Goal: Task Accomplishment & Management: Manage account settings

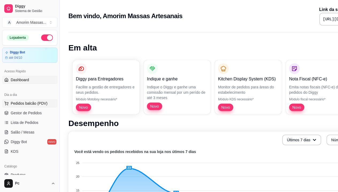
click at [26, 102] on span "Pedidos balcão (PDV)" at bounding box center [29, 103] width 37 height 5
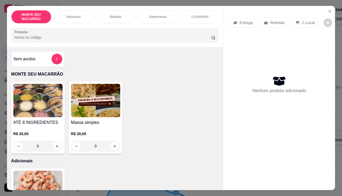
click at [97, 108] on img at bounding box center [95, 100] width 49 height 33
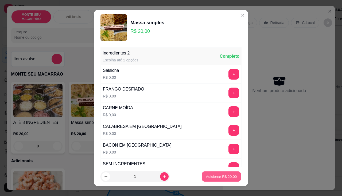
click at [217, 174] on button "Adicionar R$ 20,00" at bounding box center [221, 177] width 39 height 10
type input "1"
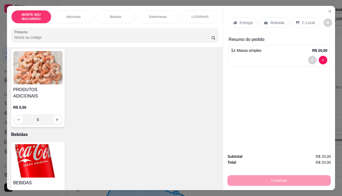
scroll to position [160, 0]
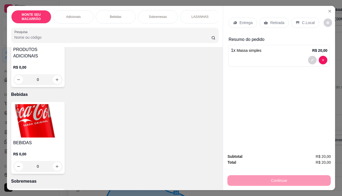
click at [32, 116] on img at bounding box center [37, 120] width 49 height 33
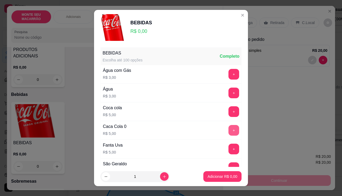
click at [229, 128] on button "+" at bounding box center [234, 130] width 11 height 11
click at [208, 177] on p "Adicionar R$ 5,00" at bounding box center [223, 176] width 30 height 5
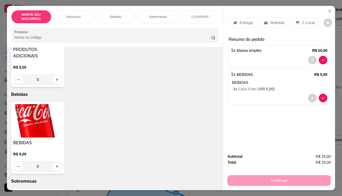
click at [304, 20] on p "C.Local" at bounding box center [308, 22] width 13 height 5
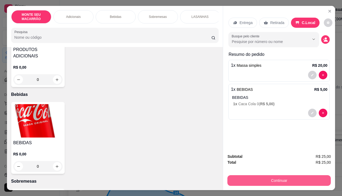
click at [277, 180] on button "Continuar" at bounding box center [280, 180] width 104 height 11
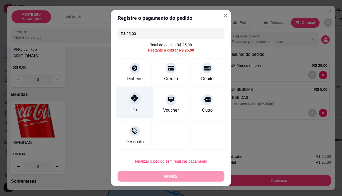
click at [132, 90] on div "Pix" at bounding box center [135, 102] width 38 height 31
type input "R$ 0,00"
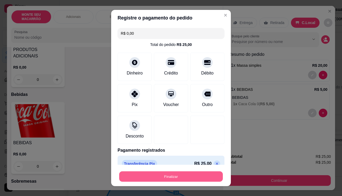
click at [167, 174] on button "Finalizar" at bounding box center [171, 177] width 104 height 10
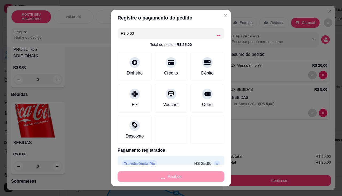
type input "0"
type input "-R$ 25,00"
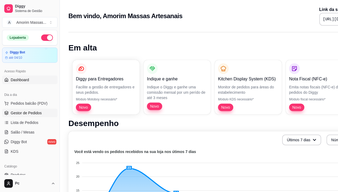
click at [23, 113] on span "Gestor de Pedidos" at bounding box center [26, 112] width 31 height 5
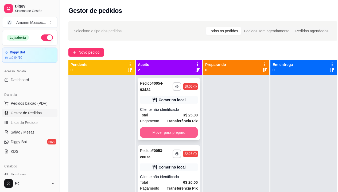
click at [161, 131] on button "Mover para preparo" at bounding box center [169, 132] width 58 height 11
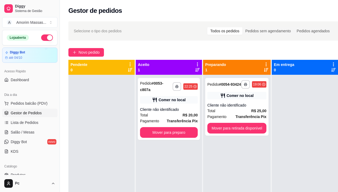
click at [197, 66] on icon at bounding box center [197, 65] width 1 height 4
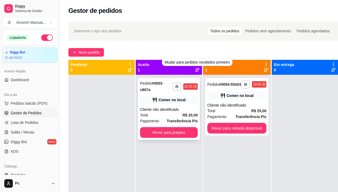
click at [168, 117] on div "Total R$ 20,00" at bounding box center [169, 115] width 58 height 6
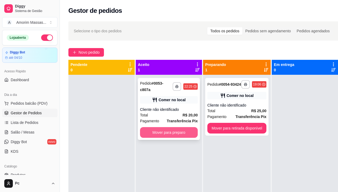
click at [169, 132] on button "Mover para preparo" at bounding box center [169, 132] width 58 height 11
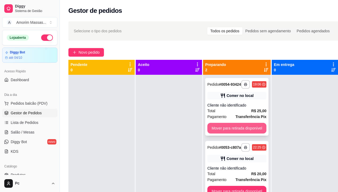
click at [249, 134] on button "Mover para retirada disponível" at bounding box center [237, 128] width 59 height 11
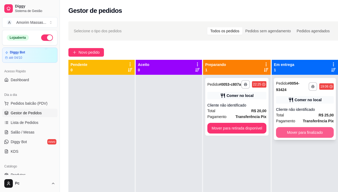
click at [288, 131] on button "Mover para finalizado" at bounding box center [305, 132] width 58 height 11
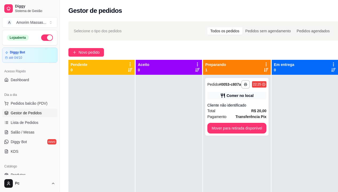
click at [280, 132] on div at bounding box center [305, 171] width 66 height 192
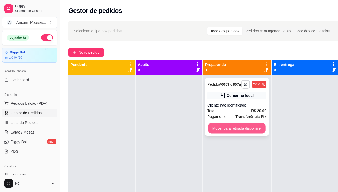
click at [254, 132] on button "Mover para retirada disponível" at bounding box center [236, 128] width 57 height 10
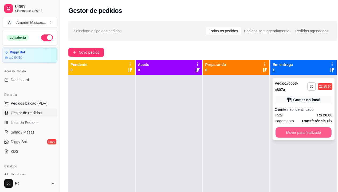
click at [302, 137] on button "Mover para finalizado" at bounding box center [304, 133] width 56 height 10
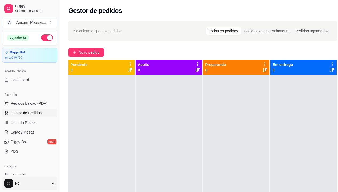
click at [46, 150] on div "Loja aberta Diggy Bot até 04/10 Acesso Rápido Dashboard Dia a dia Pedidos balcã…" at bounding box center [30, 102] width 60 height 145
click at [29, 187] on html "Diggy Sistema de Gestão A Amorim Massas ... Loja aberta Diggy Bot até 04/10 Ace…" at bounding box center [169, 96] width 338 height 192
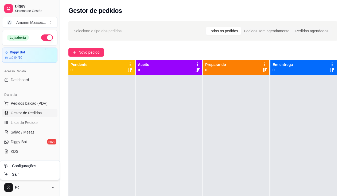
click at [33, 132] on html "Diggy Sistema de Gestão A Amorim Massas ... Loja aberta Diggy Bot até 04/10 Ace…" at bounding box center [171, 98] width 342 height 196
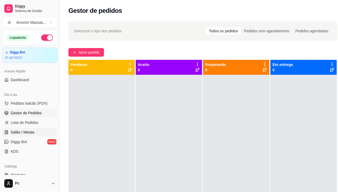
click at [21, 132] on span "Salão / Mesas" at bounding box center [23, 132] width 24 height 5
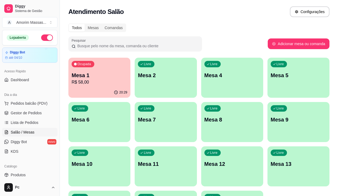
click at [268, 81] on div "Livre Mesa 5" at bounding box center [299, 75] width 62 height 34
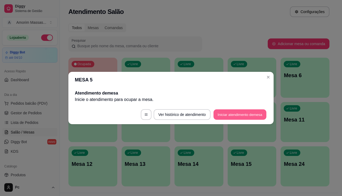
click at [244, 116] on button "Iniciar atendimento de mesa" at bounding box center [240, 115] width 53 height 10
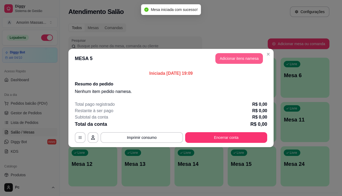
click at [235, 58] on button "Adicionar itens na mesa" at bounding box center [240, 58] width 48 height 11
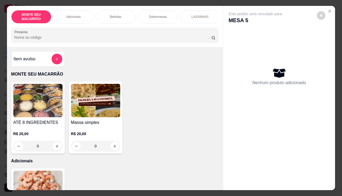
click at [102, 117] on img at bounding box center [95, 100] width 49 height 33
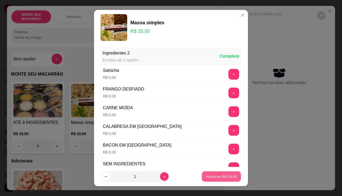
click at [206, 172] on button "Adicionar R$ 20,00" at bounding box center [221, 177] width 39 height 10
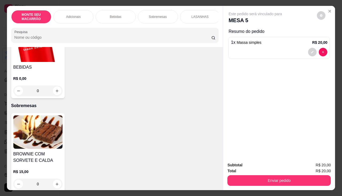
scroll to position [241, 0]
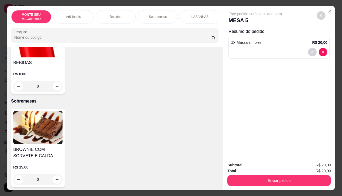
click at [44, 131] on img at bounding box center [37, 127] width 49 height 33
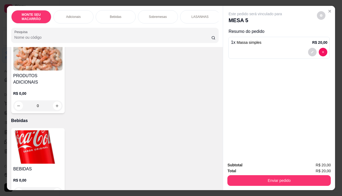
scroll to position [107, 0]
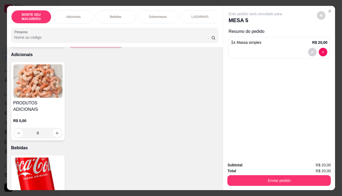
click at [39, 94] on img at bounding box center [37, 80] width 49 height 33
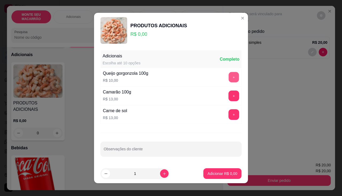
click at [231, 75] on button "+" at bounding box center [234, 77] width 10 height 10
click at [206, 171] on p "Adicionar R$ 10,00" at bounding box center [222, 173] width 32 height 5
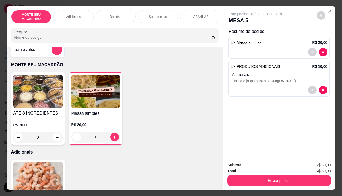
scroll to position [0, 0]
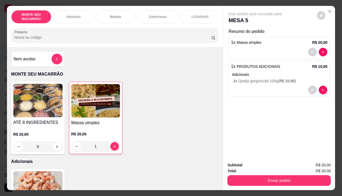
click at [113, 149] on div "1" at bounding box center [95, 146] width 49 height 11
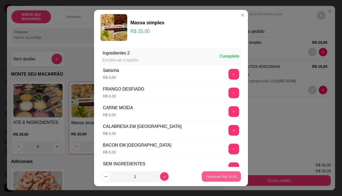
click at [216, 177] on p "Adicionar R$ 20,00" at bounding box center [221, 176] width 31 height 5
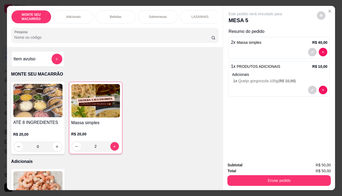
click at [111, 149] on div "2" at bounding box center [95, 146] width 49 height 11
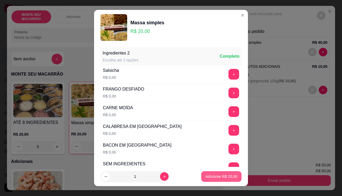
click at [206, 178] on p "Adicionar R$ 20,00" at bounding box center [222, 176] width 32 height 5
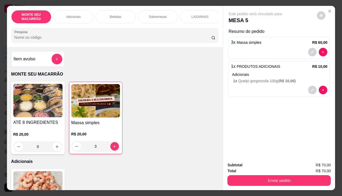
click at [113, 146] on div "3" at bounding box center [95, 146] width 49 height 11
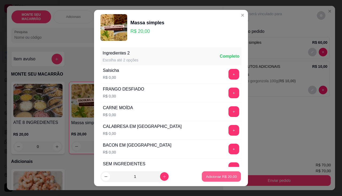
click at [225, 175] on p "Adicionar R$ 20,00" at bounding box center [221, 176] width 31 height 5
type input "4"
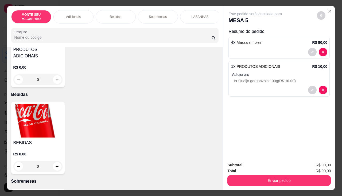
scroll to position [294, 0]
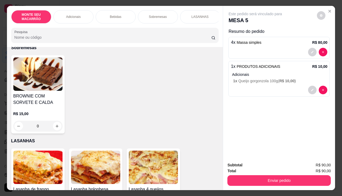
click at [38, 74] on img at bounding box center [37, 74] width 49 height 33
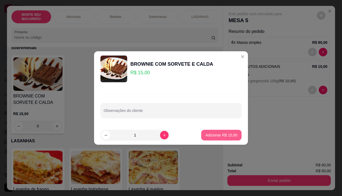
click at [212, 135] on p "Adicionar R$ 15,00" at bounding box center [222, 135] width 32 height 5
type input "1"
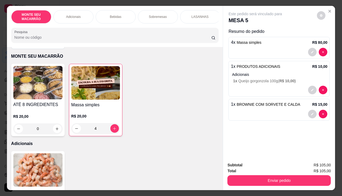
scroll to position [0, 0]
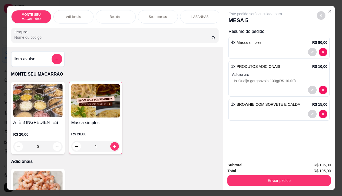
click at [112, 150] on div "4" at bounding box center [95, 146] width 49 height 11
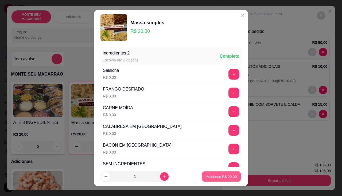
click at [208, 174] on button "Adicionar R$ 20,00" at bounding box center [221, 177] width 39 height 10
type input "5"
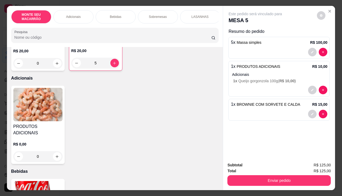
scroll to position [107, 0]
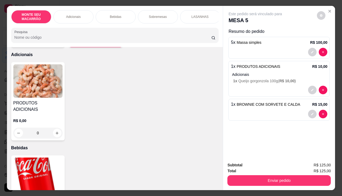
click at [31, 161] on img at bounding box center [37, 174] width 49 height 33
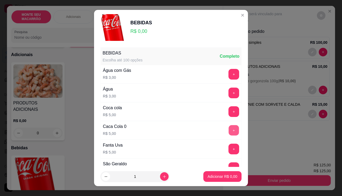
click at [229, 131] on button "+" at bounding box center [234, 130] width 10 height 10
click at [230, 175] on p "Adicionar R$ 5,00" at bounding box center [222, 176] width 29 height 5
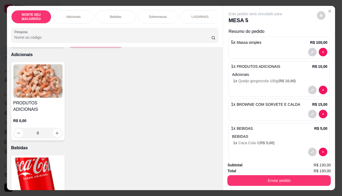
scroll to position [134, 0]
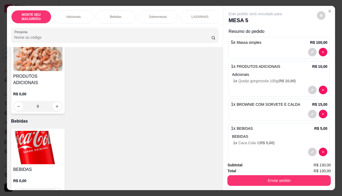
click at [31, 64] on img at bounding box center [37, 54] width 49 height 33
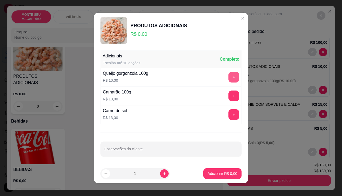
click at [229, 76] on button "+" at bounding box center [234, 77] width 11 height 11
click at [218, 177] on button "Adicionar R$ 10,00" at bounding box center [221, 174] width 40 height 11
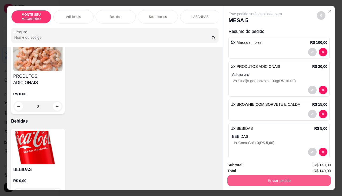
click at [274, 181] on button "Enviar pedido" at bounding box center [280, 180] width 104 height 11
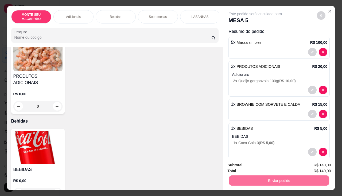
click at [317, 166] on button "Sim, quero registrar" at bounding box center [312, 165] width 39 height 10
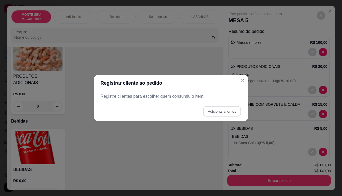
click at [215, 109] on button "Adicionar clientes" at bounding box center [222, 111] width 38 height 10
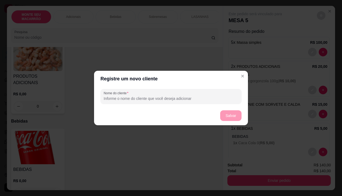
click at [166, 99] on input "Nome do cliente" at bounding box center [171, 98] width 135 height 5
type input "5"
click at [233, 113] on button "Salvar" at bounding box center [231, 116] width 21 height 10
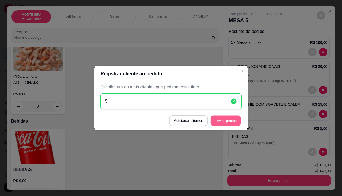
click at [223, 122] on button "Enviar pedido" at bounding box center [226, 121] width 30 height 10
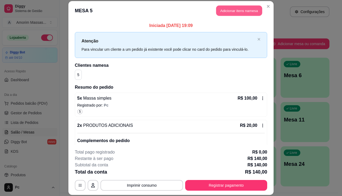
click at [243, 10] on button "Adicionar itens na mesa" at bounding box center [239, 10] width 46 height 10
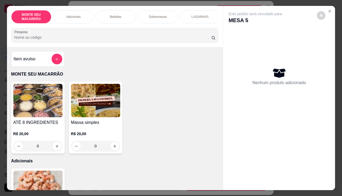
click at [83, 114] on img at bounding box center [95, 100] width 49 height 33
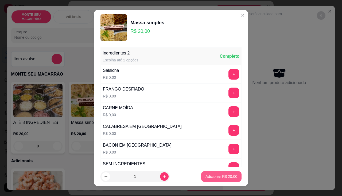
click at [207, 175] on p "Adicionar R$ 20,00" at bounding box center [222, 176] width 32 height 5
type input "1"
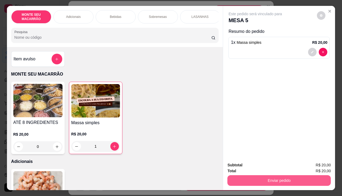
click at [277, 177] on button "Enviar pedido" at bounding box center [280, 180] width 104 height 11
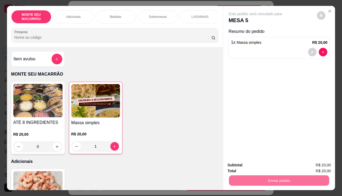
click at [303, 163] on button "Sim, quero registrar" at bounding box center [313, 165] width 40 height 10
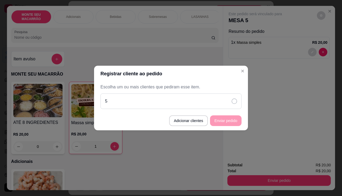
click at [232, 104] on icon at bounding box center [234, 101] width 5 height 5
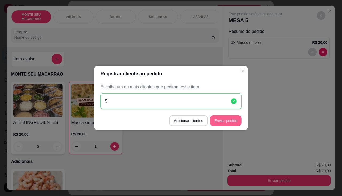
click at [230, 119] on button "Enviar pedido" at bounding box center [226, 121] width 32 height 11
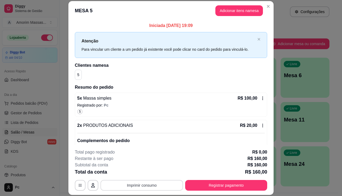
click at [153, 189] on button "Imprimir consumo" at bounding box center [142, 185] width 83 height 11
click at [136, 174] on button "IMPRESSORA" at bounding box center [141, 173] width 37 height 8
click at [240, 10] on button "Adicionar itens na mesa" at bounding box center [240, 10] width 48 height 11
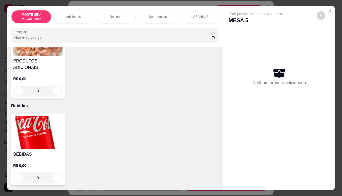
scroll to position [160, 0]
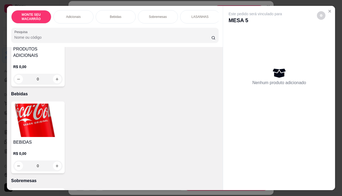
click at [40, 114] on img at bounding box center [37, 120] width 49 height 33
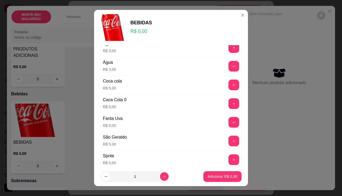
scroll to position [106, 0]
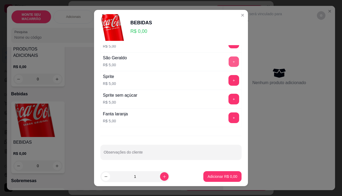
click at [229, 62] on button "+" at bounding box center [234, 61] width 10 height 10
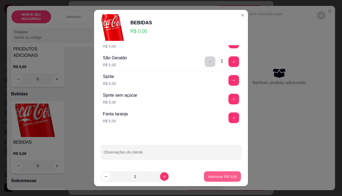
click at [218, 177] on p "Adicionar R$ 5,00" at bounding box center [222, 176] width 29 height 5
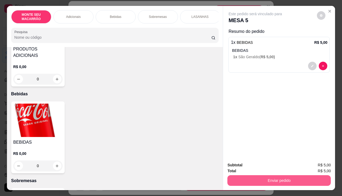
click at [261, 176] on button "Enviar pedido" at bounding box center [280, 180] width 104 height 11
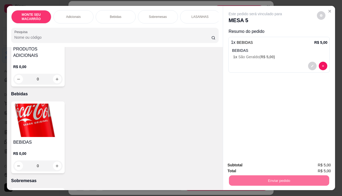
click at [330, 166] on button "Sim, quero registrar" at bounding box center [313, 165] width 40 height 10
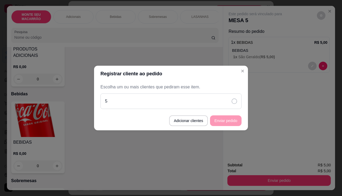
click at [232, 103] on icon at bounding box center [234, 101] width 5 height 5
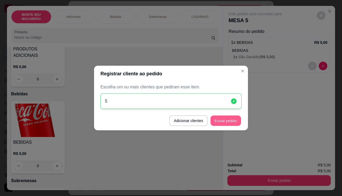
click at [232, 119] on button "Enviar pedido" at bounding box center [226, 121] width 30 height 10
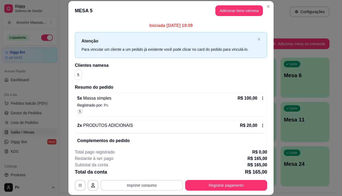
click at [139, 187] on button "Imprimir consumo" at bounding box center [142, 185] width 83 height 11
click at [136, 174] on button "IMPRESSORA" at bounding box center [141, 173] width 37 height 8
click at [232, 9] on button "Adicionar itens na mesa" at bounding box center [239, 10] width 46 height 10
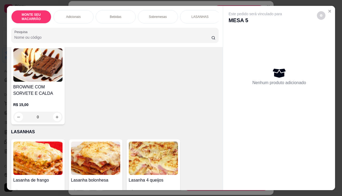
scroll to position [326, 0]
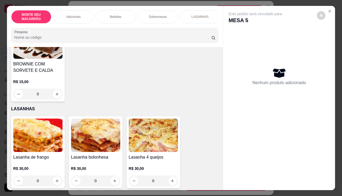
click at [157, 134] on img at bounding box center [153, 135] width 49 height 33
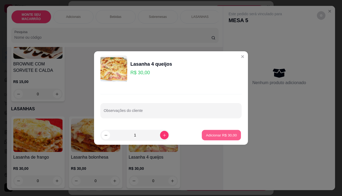
click at [209, 135] on p "Adicionar R$ 30,00" at bounding box center [221, 135] width 31 height 5
type input "1"
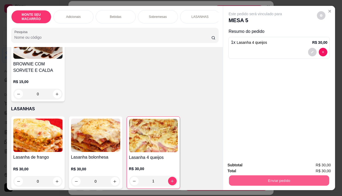
click at [287, 179] on button "Enviar pedido" at bounding box center [279, 181] width 100 height 10
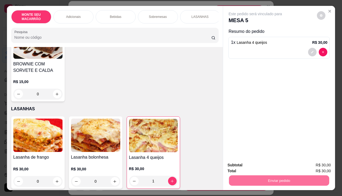
click at [300, 163] on button "Sim, quero registrar" at bounding box center [313, 165] width 40 height 10
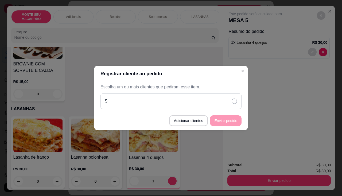
click at [236, 101] on icon at bounding box center [234, 101] width 5 height 5
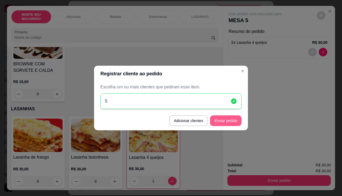
click at [232, 120] on button "Enviar pedido" at bounding box center [226, 121] width 32 height 11
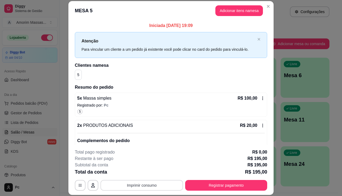
click at [144, 189] on button "Imprimir consumo" at bounding box center [142, 185] width 83 height 11
click at [153, 172] on button "IMPRESSORA" at bounding box center [141, 173] width 39 height 9
click at [228, 11] on button "Adicionar itens na mesa" at bounding box center [239, 10] width 46 height 10
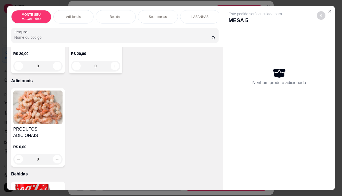
scroll to position [187, 0]
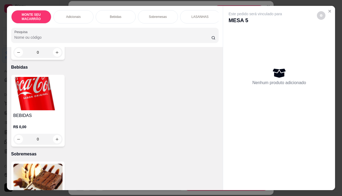
click at [33, 80] on img at bounding box center [37, 93] width 49 height 33
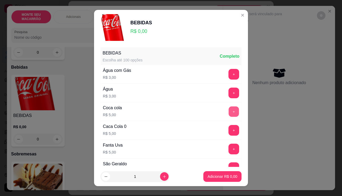
click at [229, 113] on button "+" at bounding box center [234, 111] width 10 height 10
click at [220, 173] on button "Adicionar R$ 5,00" at bounding box center [223, 176] width 38 height 11
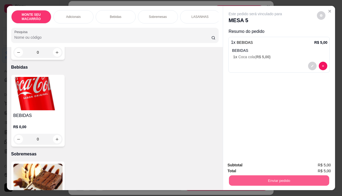
click at [289, 181] on button "Enviar pedido" at bounding box center [279, 181] width 100 height 10
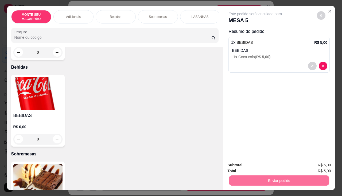
click at [272, 166] on button "Não registrar e enviar pedido" at bounding box center [262, 165] width 56 height 10
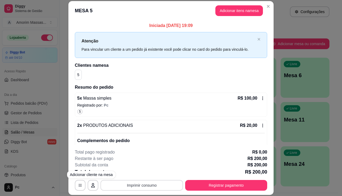
click at [128, 186] on button "Imprimir consumo" at bounding box center [142, 185] width 83 height 11
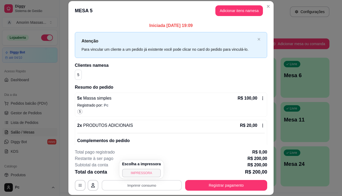
click at [133, 172] on button "IMPRESSORA" at bounding box center [141, 173] width 39 height 9
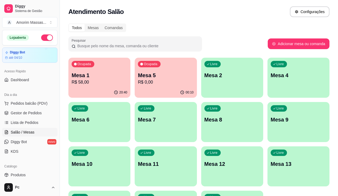
click at [85, 84] on p "R$ 58,00" at bounding box center [100, 82] width 56 height 6
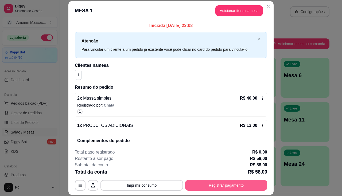
click at [216, 187] on button "Registrar pagamento" at bounding box center [226, 185] width 82 height 11
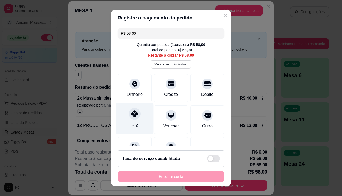
click at [133, 112] on icon at bounding box center [134, 113] width 7 height 7
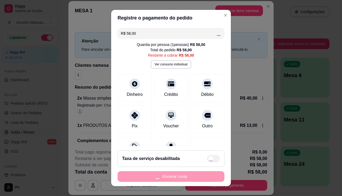
type input "R$ 0,00"
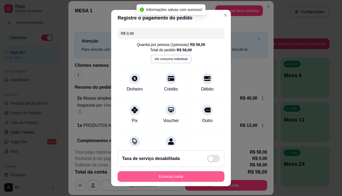
click at [154, 177] on button "Encerrar conta" at bounding box center [171, 176] width 107 height 11
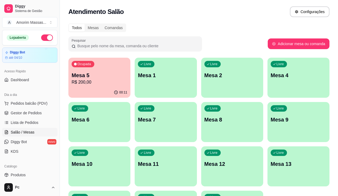
click at [93, 81] on p "R$ 200,00" at bounding box center [100, 82] width 56 height 6
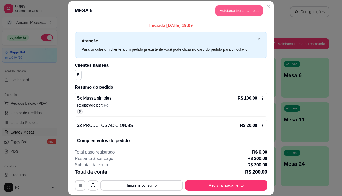
click at [235, 10] on button "Adicionar itens na mesa" at bounding box center [240, 10] width 48 height 11
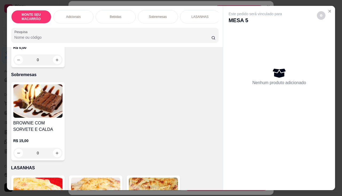
scroll to position [321, 0]
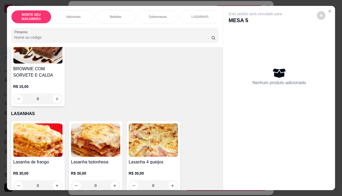
click at [47, 47] on div "MONTE SEU MACARRÃO Adicionais Bebidas Sobremesas LASANHAS Pesquisa" at bounding box center [115, 26] width 216 height 41
click at [55, 97] on icon "increase-product-quantity" at bounding box center [57, 99] width 4 height 4
type input "1"
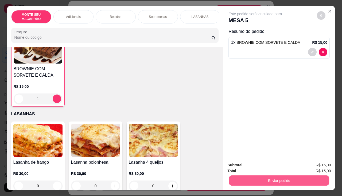
click at [280, 182] on button "Enviar pedido" at bounding box center [279, 181] width 100 height 10
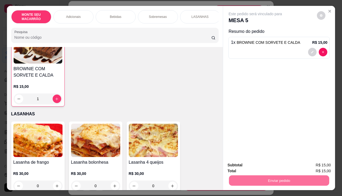
click at [309, 166] on button "Sim, quero registrar" at bounding box center [312, 165] width 39 height 10
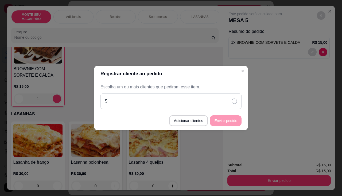
click at [236, 102] on icon at bounding box center [234, 101] width 5 height 5
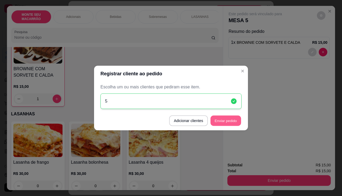
click at [231, 120] on button "Enviar pedido" at bounding box center [226, 121] width 30 height 10
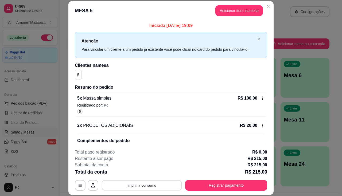
click at [145, 189] on button "Imprimir consumo" at bounding box center [142, 186] width 80 height 10
click at [146, 175] on button "IMPRESSORA" at bounding box center [141, 173] width 37 height 8
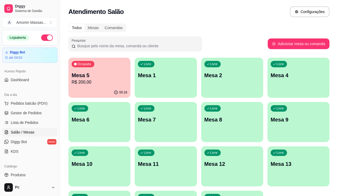
click at [87, 83] on p "R$ 200,00" at bounding box center [100, 82] width 56 height 6
click at [106, 72] on p "Mesa 5" at bounding box center [99, 75] width 54 height 7
click at [92, 75] on p "Mesa 5" at bounding box center [100, 75] width 56 height 7
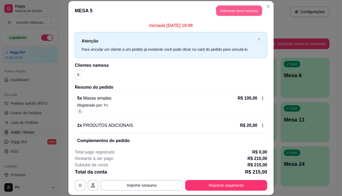
click at [246, 10] on button "Adicionar itens na mesa" at bounding box center [239, 10] width 46 height 10
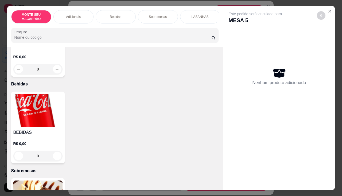
scroll to position [214, 0]
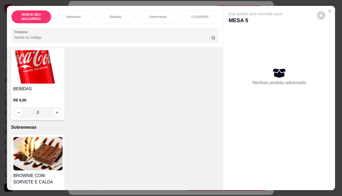
click at [42, 52] on img at bounding box center [37, 66] width 49 height 33
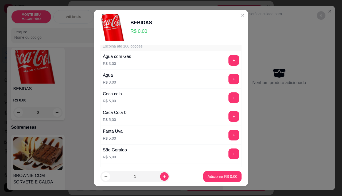
scroll to position [27, 0]
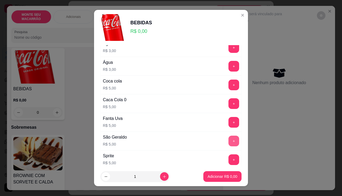
click at [229, 139] on button "+" at bounding box center [234, 141] width 11 height 11
click at [216, 178] on p "Adicionar R$ 5,00" at bounding box center [222, 176] width 29 height 5
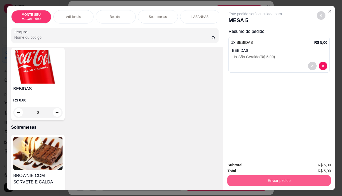
click at [240, 176] on button "Enviar pedido" at bounding box center [280, 180] width 104 height 11
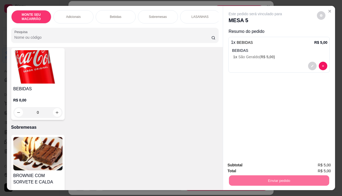
click at [310, 166] on button "Sim, quero registrar" at bounding box center [312, 165] width 39 height 10
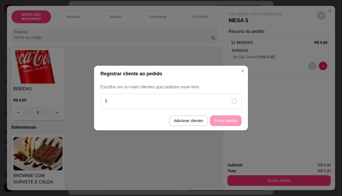
click at [230, 104] on div "5" at bounding box center [171, 102] width 141 height 16
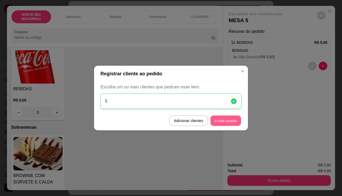
click at [227, 120] on button "Enviar pedido" at bounding box center [226, 121] width 30 height 10
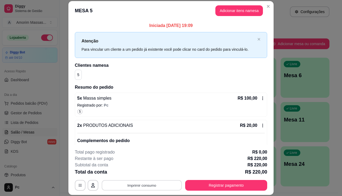
click at [143, 184] on button "Imprimir consumo" at bounding box center [142, 186] width 80 height 10
click at [145, 184] on button "Imprimir consumo" at bounding box center [142, 186] width 80 height 10
click at [145, 184] on button "Imprimir consumo" at bounding box center [142, 185] width 83 height 11
click at [146, 170] on button "IMPRESSORA" at bounding box center [141, 173] width 39 height 9
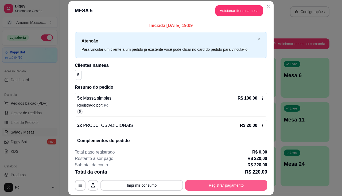
click at [235, 187] on button "Registrar pagamento" at bounding box center [226, 185] width 82 height 11
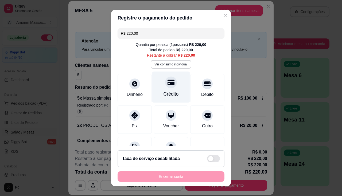
click at [168, 84] on icon at bounding box center [171, 82] width 7 height 5
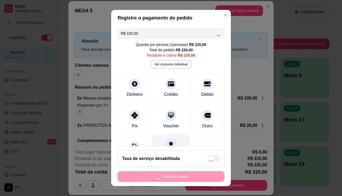
type input "R$ 0,00"
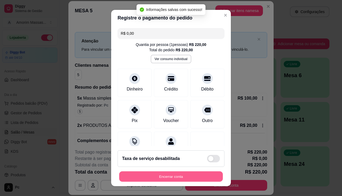
click at [154, 173] on button "Encerrar conta" at bounding box center [171, 177] width 104 height 10
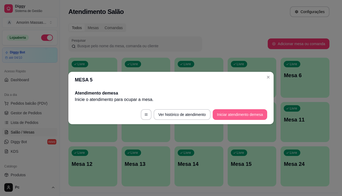
click at [248, 116] on button "Iniciar atendimento de mesa" at bounding box center [240, 114] width 55 height 11
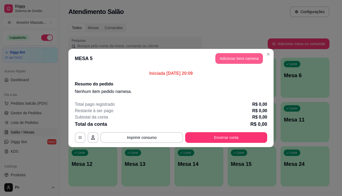
click at [234, 58] on button "Adicionar itens na mesa" at bounding box center [240, 58] width 48 height 11
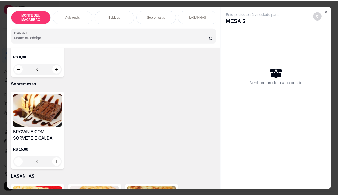
scroll to position [294, 0]
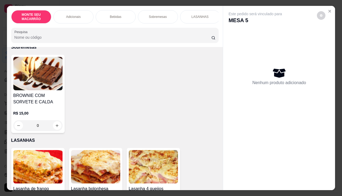
click at [29, 66] on img at bounding box center [37, 73] width 49 height 33
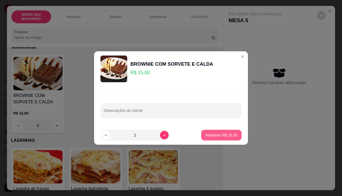
click at [216, 130] on button "Adicionar R$ 15,00" at bounding box center [221, 135] width 40 height 11
type input "1"
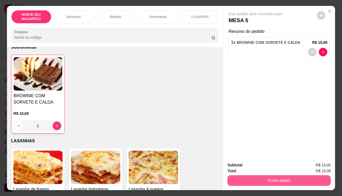
click at [282, 177] on button "Enviar pedido" at bounding box center [280, 180] width 104 height 11
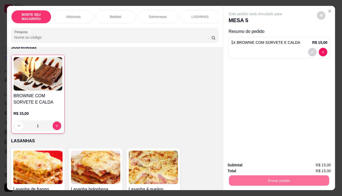
click at [302, 164] on button "Sim, quero registrar" at bounding box center [313, 165] width 40 height 10
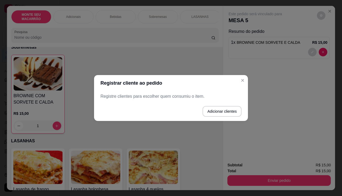
click at [175, 100] on p "Registre clientes para escolher quem consumiu o item." at bounding box center [171, 96] width 141 height 6
click at [212, 111] on button "Adicionar clientes" at bounding box center [222, 111] width 38 height 10
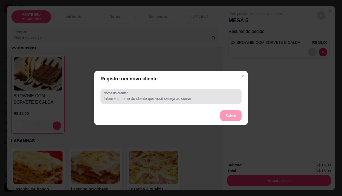
click at [147, 98] on input "Nome do cliente" at bounding box center [171, 98] width 135 height 5
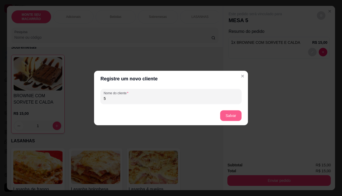
type input "5"
click at [227, 119] on button "Salvar" at bounding box center [231, 116] width 21 height 10
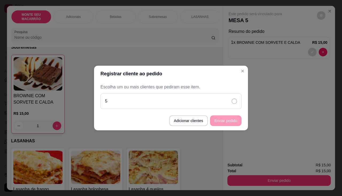
click at [172, 101] on div "5" at bounding box center [171, 102] width 141 height 16
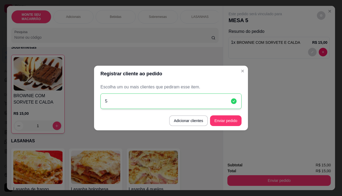
click at [172, 100] on div "5" at bounding box center [171, 102] width 141 height 16
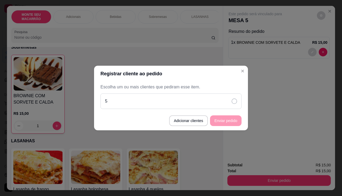
click at [171, 106] on div "5" at bounding box center [171, 102] width 141 height 16
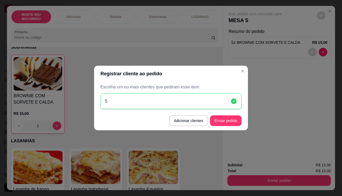
click at [160, 98] on div "5" at bounding box center [171, 102] width 141 height 16
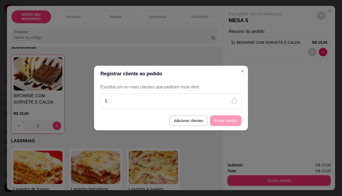
click at [151, 98] on div "5" at bounding box center [171, 102] width 141 height 16
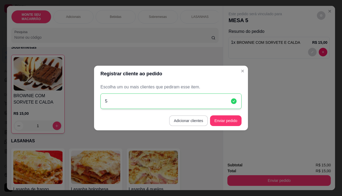
click at [186, 122] on button "Adicionar clientes" at bounding box center [188, 121] width 39 height 11
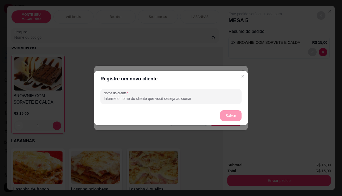
click at [153, 98] on input "Nome do cliente" at bounding box center [171, 98] width 135 height 5
type input "junio"
click at [237, 115] on button "Salvar" at bounding box center [230, 115] width 21 height 11
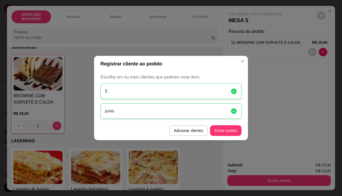
click at [233, 91] on icon at bounding box center [234, 92] width 6 height 6
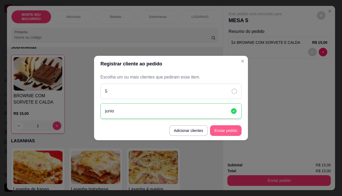
click at [230, 128] on button "Enviar pedido" at bounding box center [226, 130] width 32 height 11
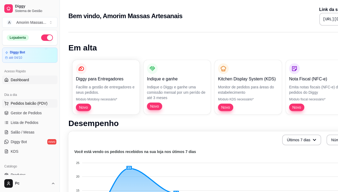
click at [27, 100] on button "Pedidos balcão (PDV)" at bounding box center [29, 103] width 55 height 9
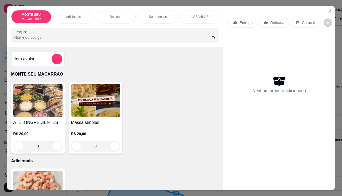
click at [102, 113] on img at bounding box center [95, 100] width 49 height 33
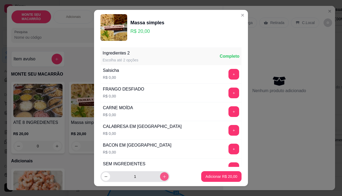
click at [160, 178] on button "increase-product-quantity" at bounding box center [164, 177] width 9 height 9
type input "2"
click at [221, 173] on button "Adicionar R$ 40,00" at bounding box center [221, 176] width 40 height 11
type input "2"
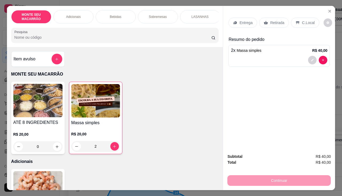
click at [276, 21] on p "Retirada" at bounding box center [277, 22] width 14 height 5
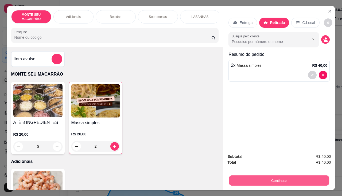
click at [276, 178] on button "Continuar" at bounding box center [279, 181] width 100 height 10
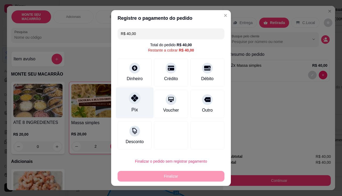
click at [133, 99] on icon at bounding box center [134, 98] width 7 height 7
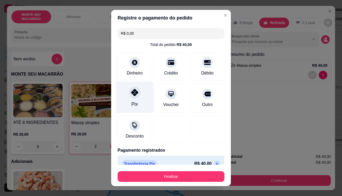
type input "R$ 0,00"
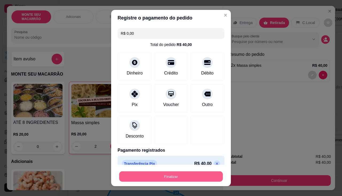
click at [161, 178] on button "Finalizar" at bounding box center [171, 177] width 104 height 10
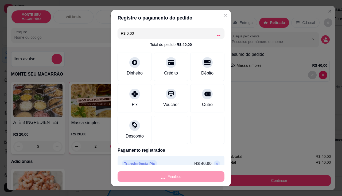
type input "0"
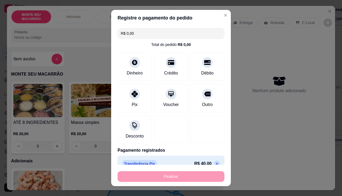
type input "-R$ 40,00"
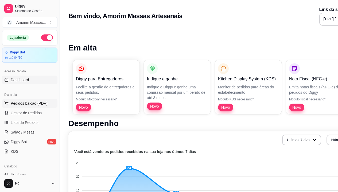
click at [27, 105] on span "Pedidos balcão (PDV)" at bounding box center [29, 103] width 37 height 5
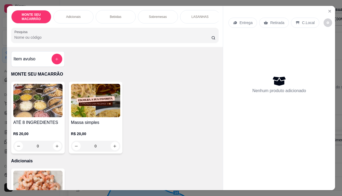
click at [18, 111] on img at bounding box center [37, 100] width 49 height 33
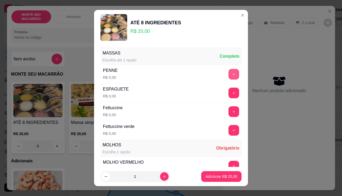
click at [229, 72] on button "+" at bounding box center [234, 74] width 11 height 11
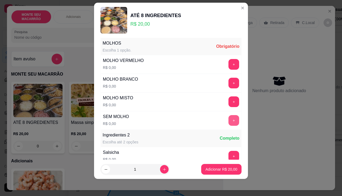
click at [229, 116] on button "+" at bounding box center [234, 120] width 11 height 11
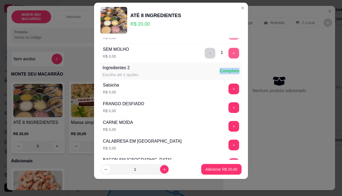
click at [223, 116] on div "Ingredientes 2 Escolha até 2 opções Completo Salsicha R$ 0,00 + FRANGO DESFIADO…" at bounding box center [171, 127] width 141 height 129
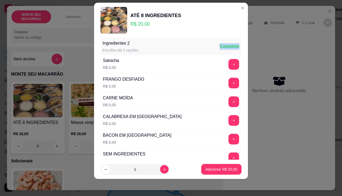
click at [229, 106] on button "+" at bounding box center [234, 102] width 11 height 11
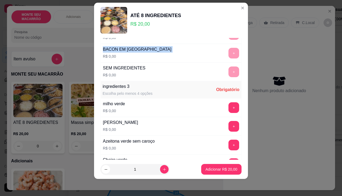
click at [224, 106] on div "MASSAS Escolha até 1 opção Completo PENNE R$ 0,00 - 1 + ESPAGUETE R$ 0,00 + Fet…" at bounding box center [171, 17] width 141 height 500
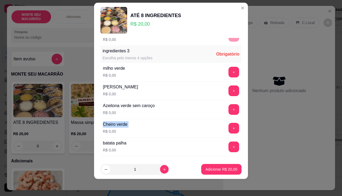
click at [224, 106] on div "Azeitona verde sem caroço R$ 0,00 +" at bounding box center [171, 109] width 141 height 19
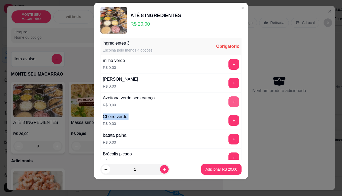
click at [229, 103] on button "+" at bounding box center [234, 102] width 11 height 11
click at [229, 103] on button "+" at bounding box center [234, 102] width 10 height 10
click at [229, 103] on button "+" at bounding box center [234, 102] width 11 height 11
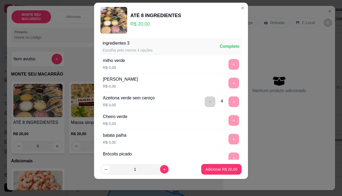
click at [226, 100] on div "- 4 +" at bounding box center [222, 102] width 39 height 11
click at [210, 169] on p "Adicionar R$ 20,00" at bounding box center [221, 169] width 31 height 5
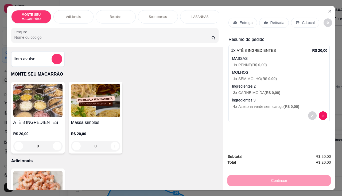
click at [248, 20] on p "Entrega" at bounding box center [246, 22] width 13 height 5
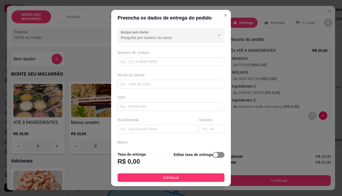
click at [216, 154] on span "button" at bounding box center [219, 155] width 12 height 6
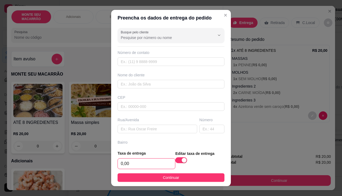
click at [129, 165] on input "0,00" at bounding box center [146, 164] width 57 height 10
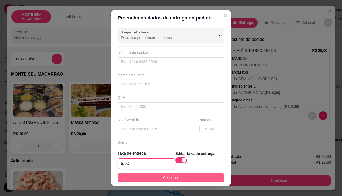
type input "5,00"
click at [140, 175] on button "Continuar" at bounding box center [171, 178] width 107 height 9
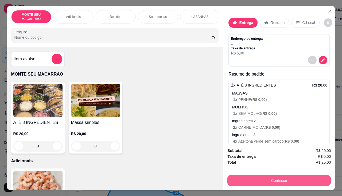
click at [258, 178] on button "Continuar" at bounding box center [280, 180] width 104 height 11
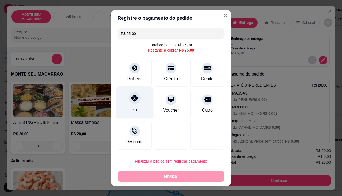
click at [137, 101] on div at bounding box center [135, 98] width 12 height 12
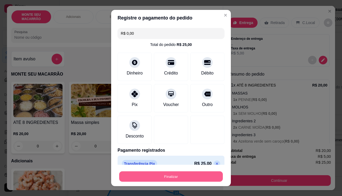
click at [162, 178] on button "Finalizar" at bounding box center [171, 177] width 104 height 10
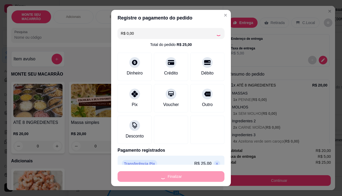
type input "-R$ 25,00"
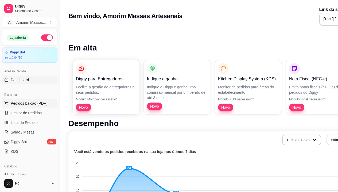
click at [21, 102] on span "Pedidos balcão (PDV)" at bounding box center [29, 103] width 37 height 5
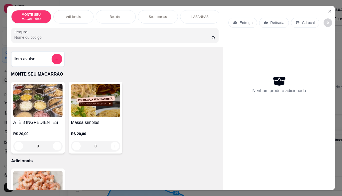
click at [173, 104] on div "Item avulso MONTE SEU MACARRÃO ATÉ 8 INGREDIENTES R$ 20,00 0 Massa simples R$ 2…" at bounding box center [115, 118] width 216 height 143
click at [102, 111] on img at bounding box center [95, 100] width 49 height 33
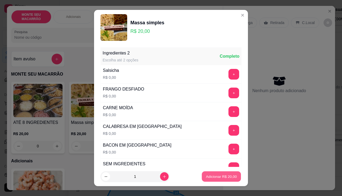
click at [219, 177] on p "Adicionar R$ 20,00" at bounding box center [221, 176] width 31 height 5
type input "1"
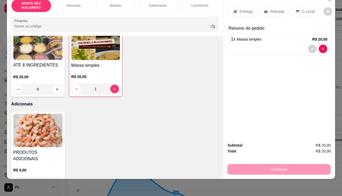
scroll to position [107, 0]
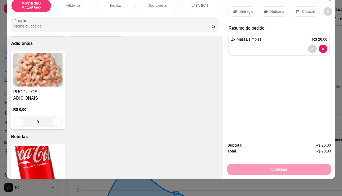
click at [48, 73] on img at bounding box center [37, 69] width 49 height 33
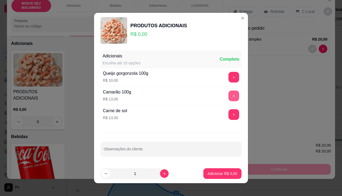
click at [229, 97] on button "+" at bounding box center [234, 96] width 11 height 11
click at [219, 174] on p "Adicionar R$ 13,00" at bounding box center [221, 173] width 31 height 5
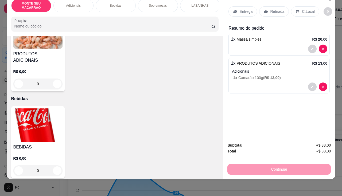
scroll to position [187, 0]
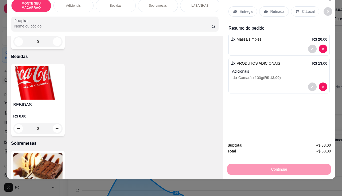
click at [242, 6] on div "Entrega" at bounding box center [243, 11] width 29 height 10
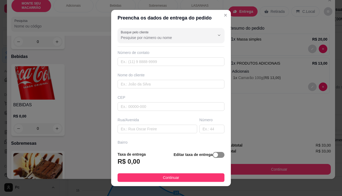
click at [216, 155] on span "button" at bounding box center [219, 155] width 12 height 6
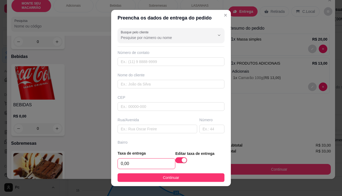
drag, startPoint x: 131, startPoint y: 159, endPoint x: 133, endPoint y: 161, distance: 3.1
click at [132, 160] on input "0,00" at bounding box center [146, 164] width 57 height 10
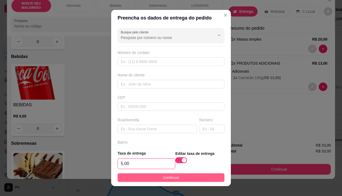
type input "5,00"
click at [149, 177] on button "Continuar" at bounding box center [171, 178] width 107 height 9
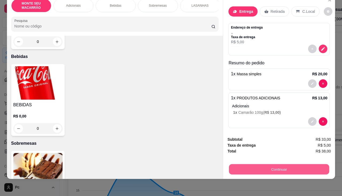
click at [276, 165] on button "Continuar" at bounding box center [279, 170] width 100 height 10
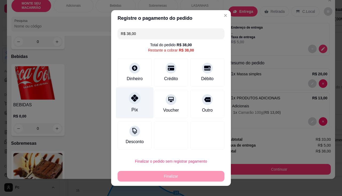
click at [129, 98] on div at bounding box center [135, 98] width 12 height 12
type input "R$ 0,00"
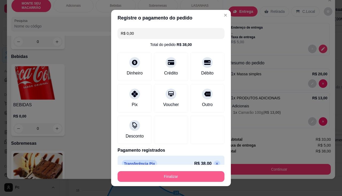
click at [176, 178] on button "Finalizar" at bounding box center [171, 176] width 107 height 11
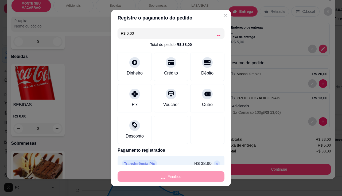
type input "0"
type input "-R$ 38,00"
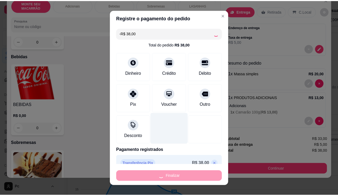
scroll to position [187, 0]
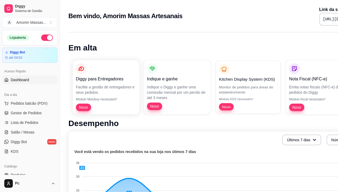
click at [248, 81] on p "Kitchen Display System (KDS)" at bounding box center [248, 79] width 59 height 6
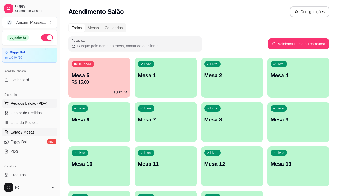
click at [22, 103] on span "Pedidos balcão (PDV)" at bounding box center [29, 103] width 37 height 5
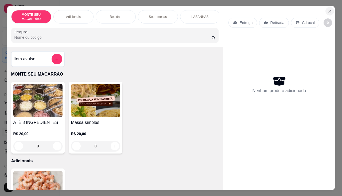
click at [329, 10] on icon "Close" at bounding box center [330, 11] width 2 height 2
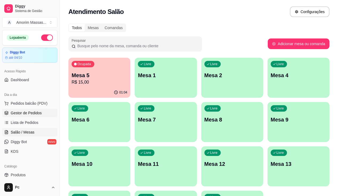
click at [33, 113] on span "Gestor de Pedidos" at bounding box center [26, 112] width 31 height 5
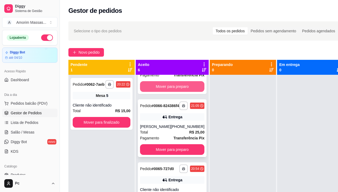
scroll to position [134, 0]
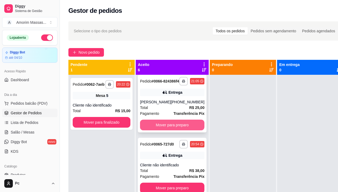
click at [170, 131] on button "Mover para preparo" at bounding box center [172, 125] width 64 height 11
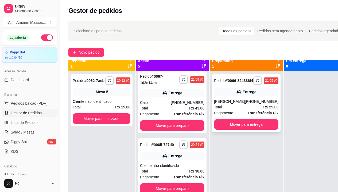
scroll to position [15, 0]
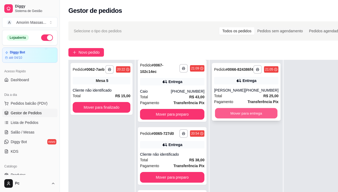
click at [229, 117] on button "Mover para entrega" at bounding box center [246, 113] width 63 height 10
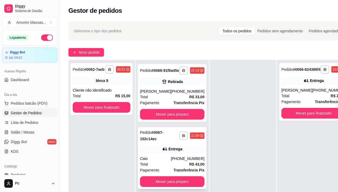
scroll to position [134, 0]
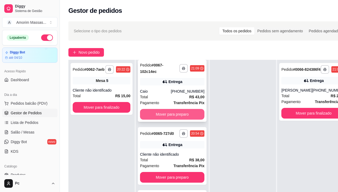
click at [170, 115] on button "Mover para preparo" at bounding box center [172, 114] width 64 height 11
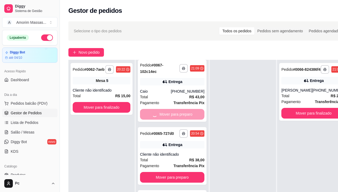
scroll to position [66, 0]
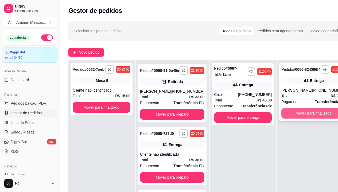
click at [304, 119] on button "Mover para finalizado" at bounding box center [314, 113] width 64 height 11
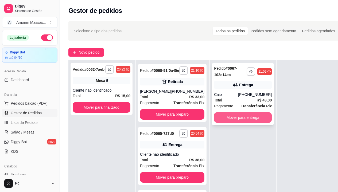
click at [230, 118] on button "Mover para entrega" at bounding box center [243, 117] width 58 height 11
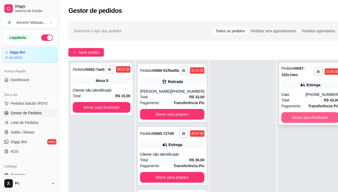
click at [293, 116] on button "Mover para finalizado" at bounding box center [311, 117] width 58 height 11
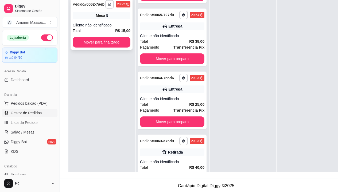
scroll to position [0, 0]
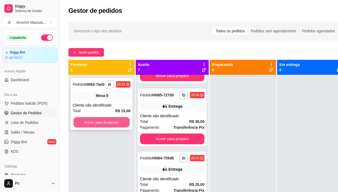
click at [99, 122] on button "Mover para finalizado" at bounding box center [102, 122] width 56 height 10
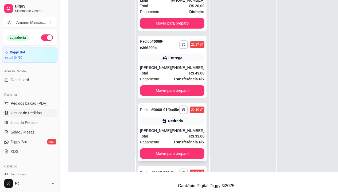
scroll to position [94, 0]
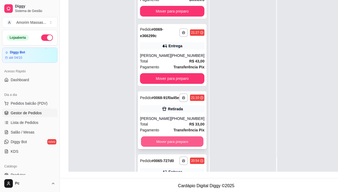
click at [169, 143] on button "Mover para preparo" at bounding box center [172, 142] width 63 height 10
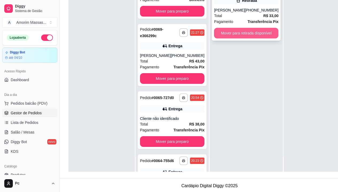
click at [235, 38] on button "Mover para retirada disponível" at bounding box center [246, 33] width 64 height 11
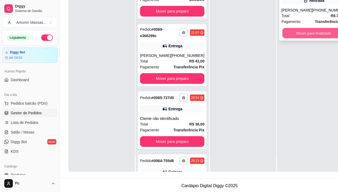
click at [295, 38] on button "Mover para finalizado" at bounding box center [314, 33] width 63 height 10
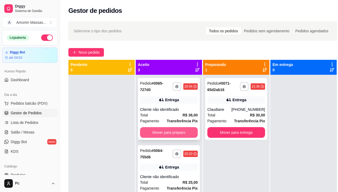
scroll to position [11, 0]
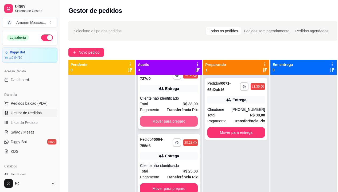
click at [175, 120] on button "Mover para preparo" at bounding box center [169, 121] width 58 height 11
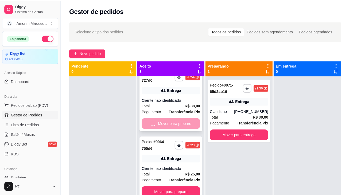
scroll to position [0, 0]
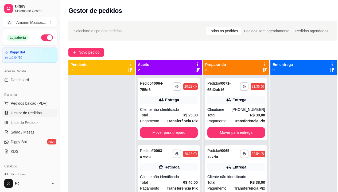
click at [175, 120] on strong "Transferência Pix" at bounding box center [182, 121] width 31 height 4
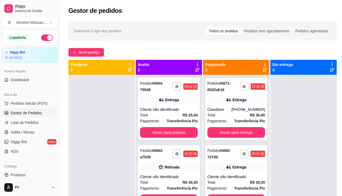
click at [173, 128] on div "R$ 5,00" at bounding box center [171, 126] width 141 height 6
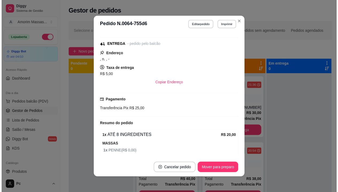
scroll to position [80, 0]
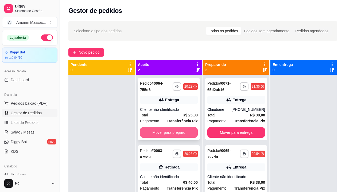
click at [181, 130] on button "Mover para preparo" at bounding box center [169, 132] width 58 height 11
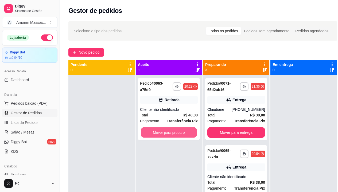
click at [181, 130] on button "Mover para preparo" at bounding box center [169, 133] width 56 height 10
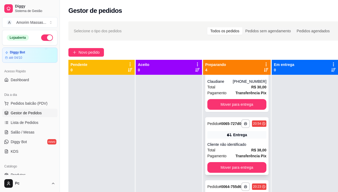
scroll to position [53, 0]
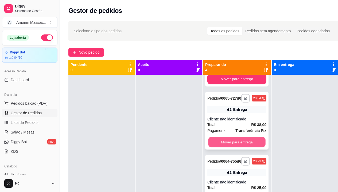
click at [233, 145] on button "Mover para entrega" at bounding box center [236, 142] width 57 height 10
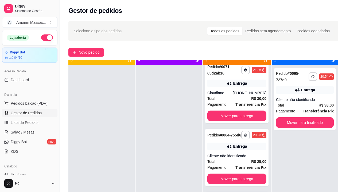
scroll to position [15, 0]
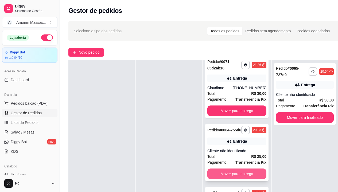
click at [243, 176] on button "Mover para entrega" at bounding box center [237, 174] width 59 height 11
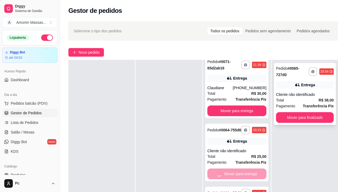
scroll to position [0, 0]
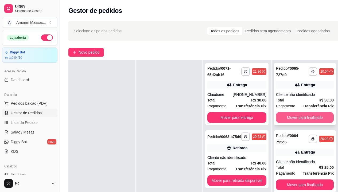
click at [308, 117] on button "Mover para finalizado" at bounding box center [305, 117] width 58 height 11
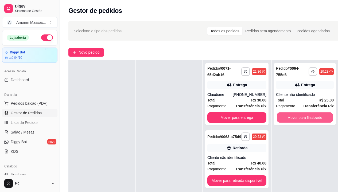
click at [308, 117] on button "Mover para finalizado" at bounding box center [305, 118] width 56 height 10
